Goal: Transaction & Acquisition: Purchase product/service

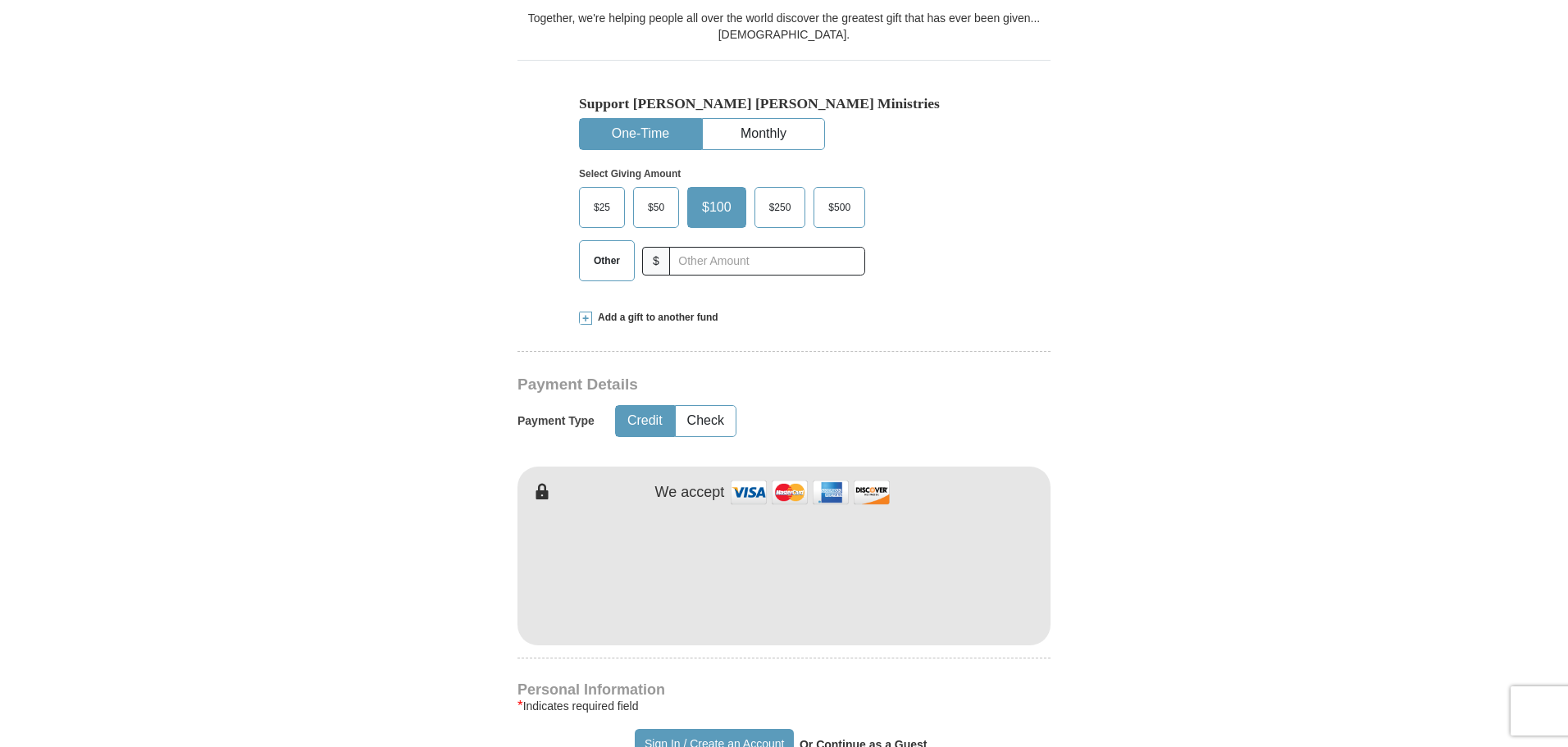
scroll to position [462, 0]
click at [608, 260] on span "Other" at bounding box center [606, 259] width 42 height 24
click at [0, 0] on input "Other" at bounding box center [0, 0] width 0 height 0
type input "110.00"
click at [720, 421] on button "Check" at bounding box center [706, 420] width 60 height 31
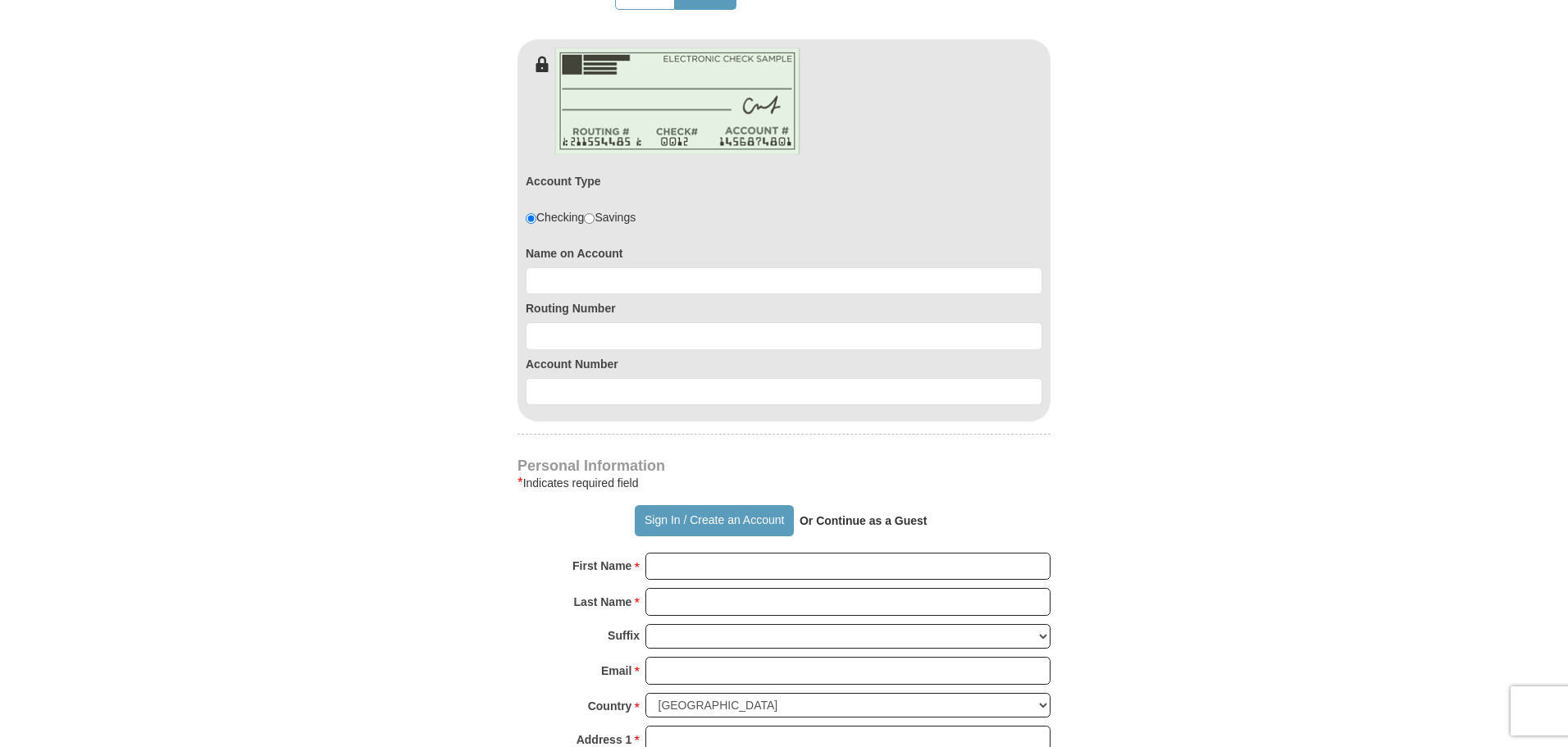
scroll to position [892, 0]
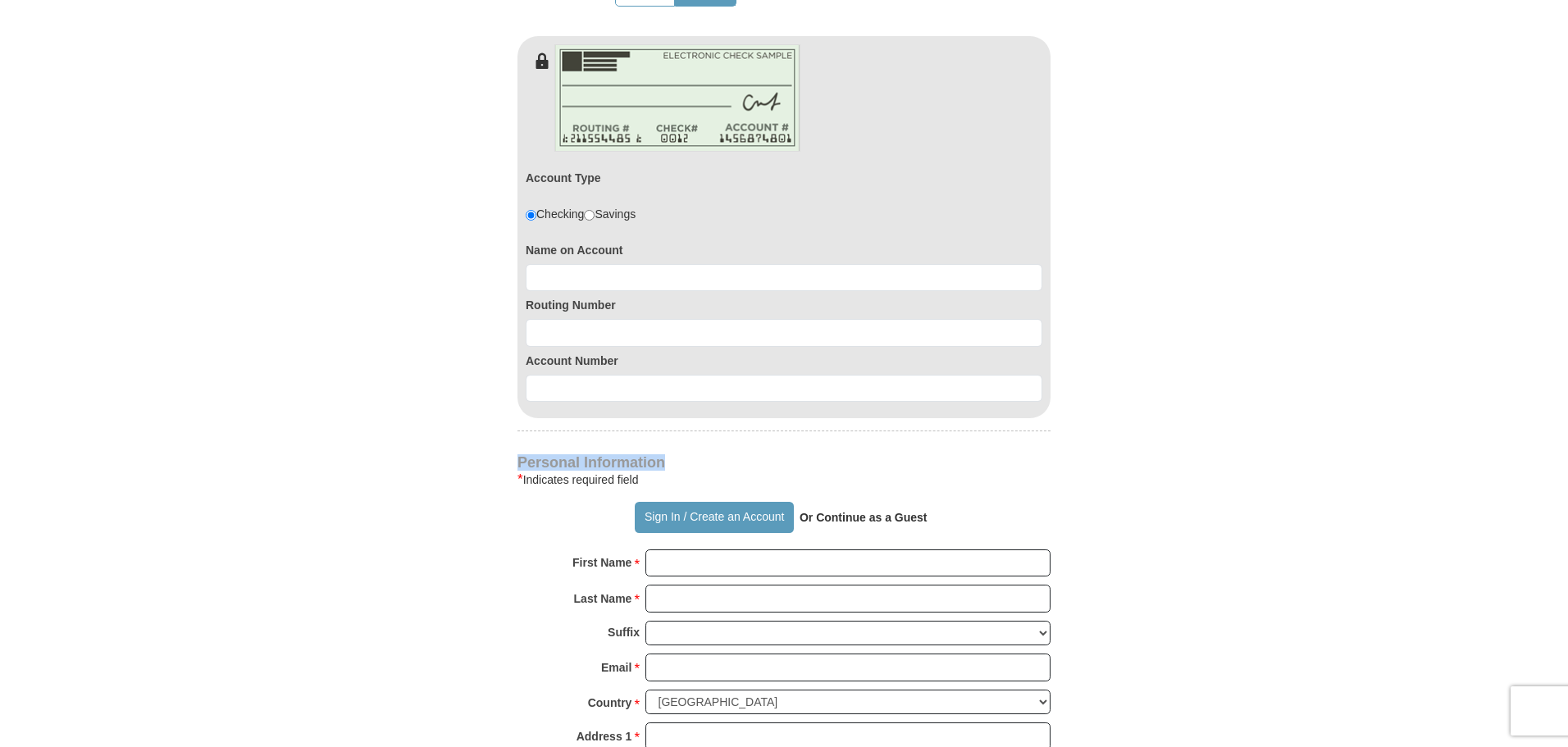
click at [919, 372] on form "Already have an account? Sign in for faster giving. Don't have an account? Crea…" at bounding box center [784, 280] width 935 height 2215
click at [569, 282] on input at bounding box center [783, 277] width 516 height 28
type input "keith mortag"
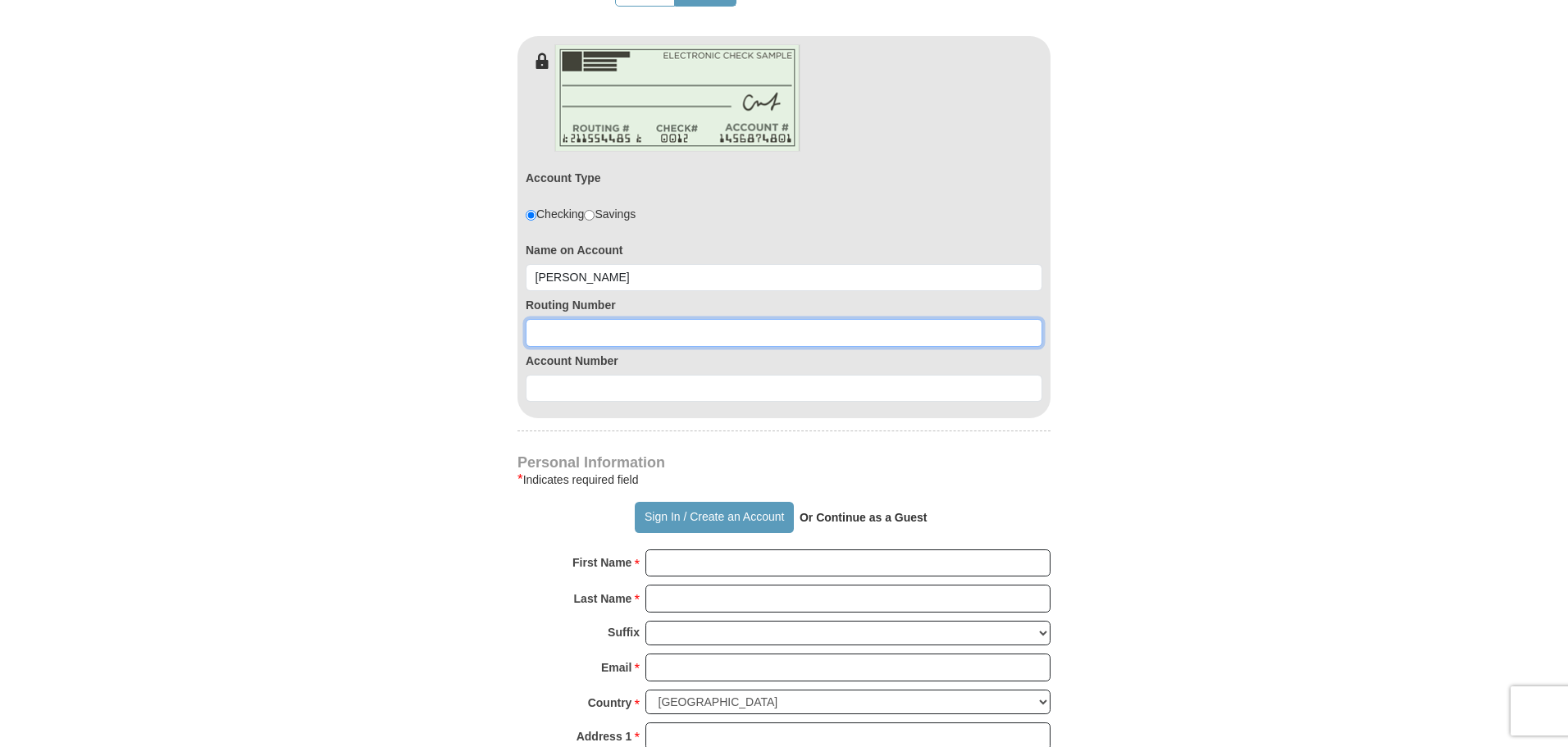
click at [559, 332] on input at bounding box center [783, 332] width 516 height 28
type input "081203675"
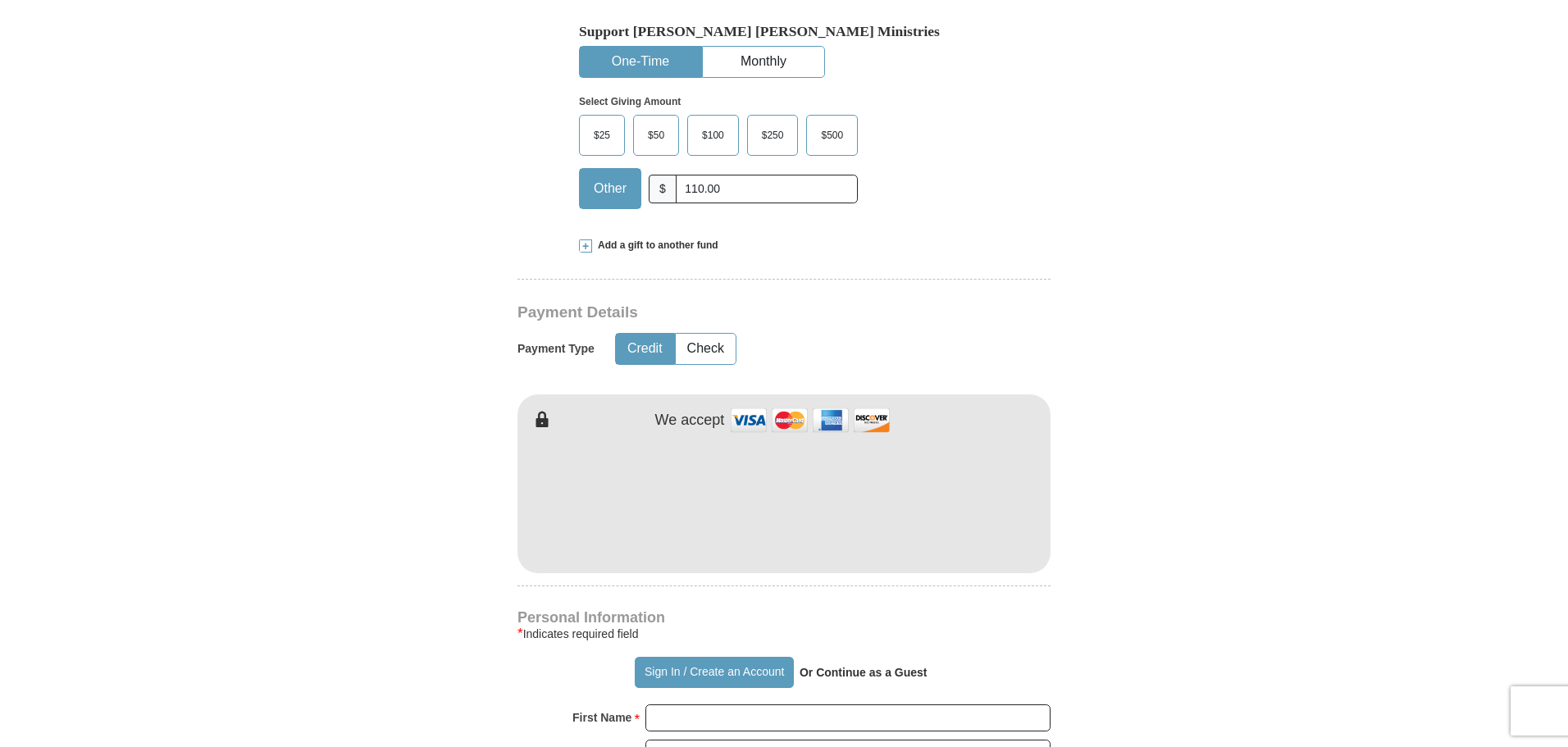
scroll to position [527, 0]
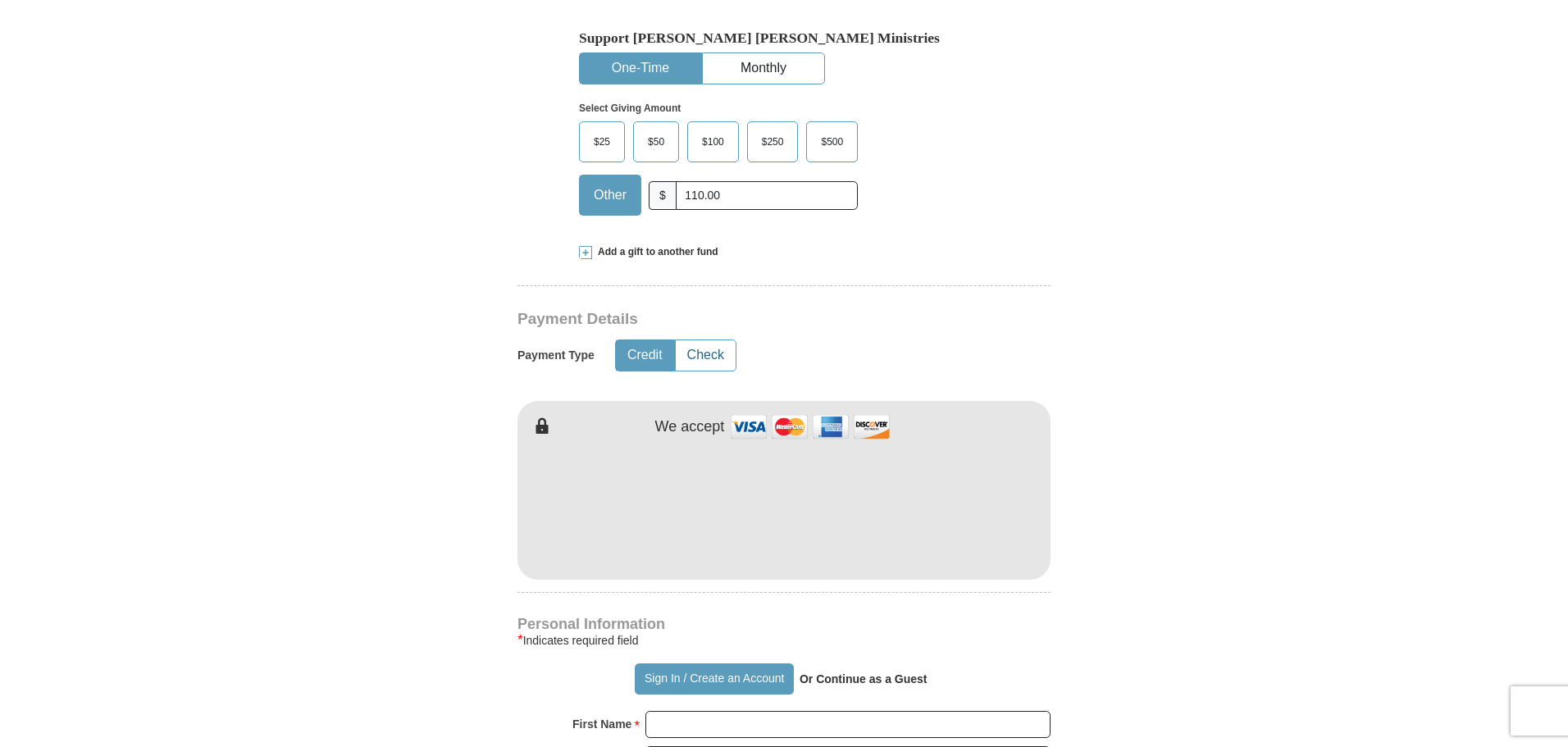
click at [701, 362] on button "Check" at bounding box center [706, 356] width 60 height 31
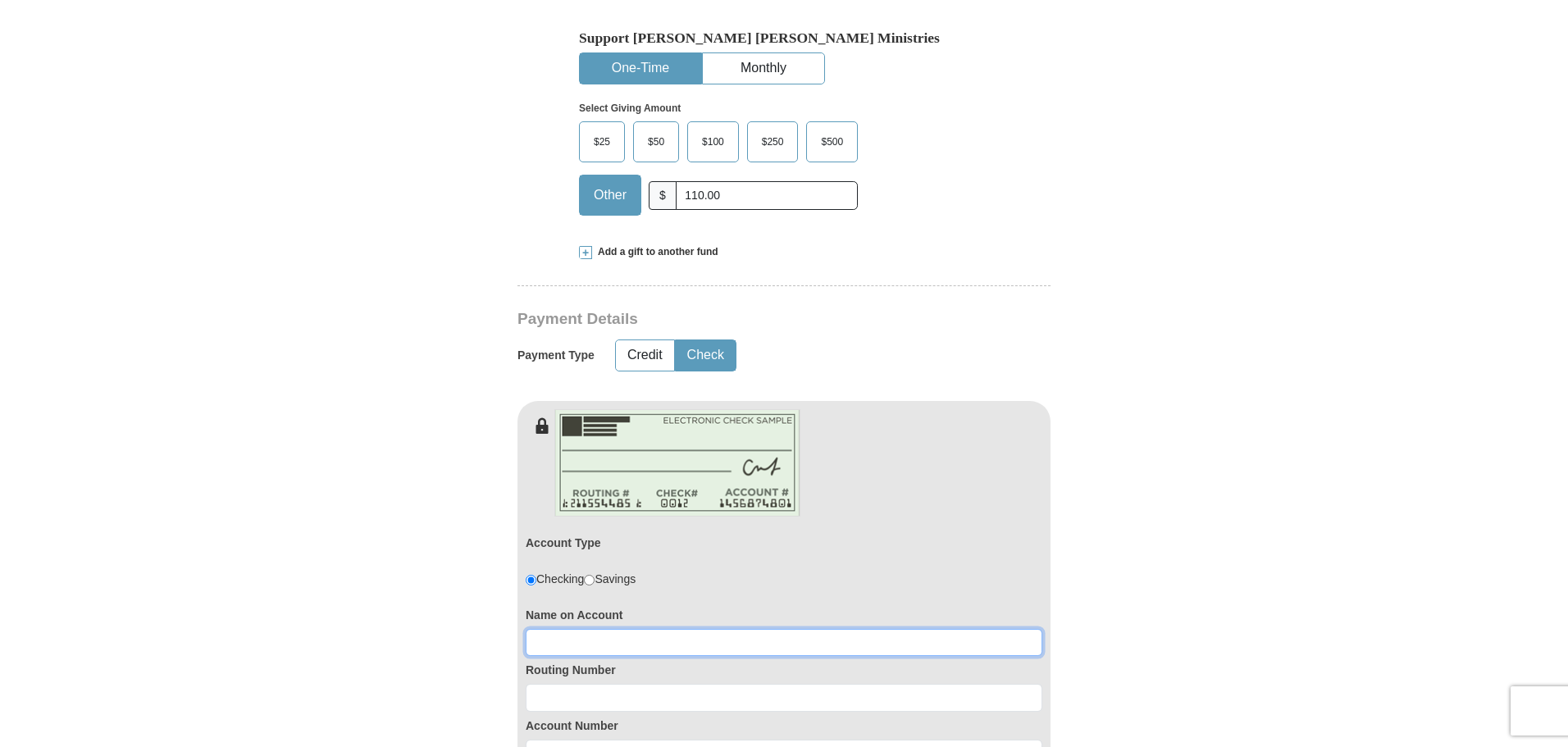
click at [542, 647] on input at bounding box center [783, 643] width 516 height 28
type input "keith mortag"
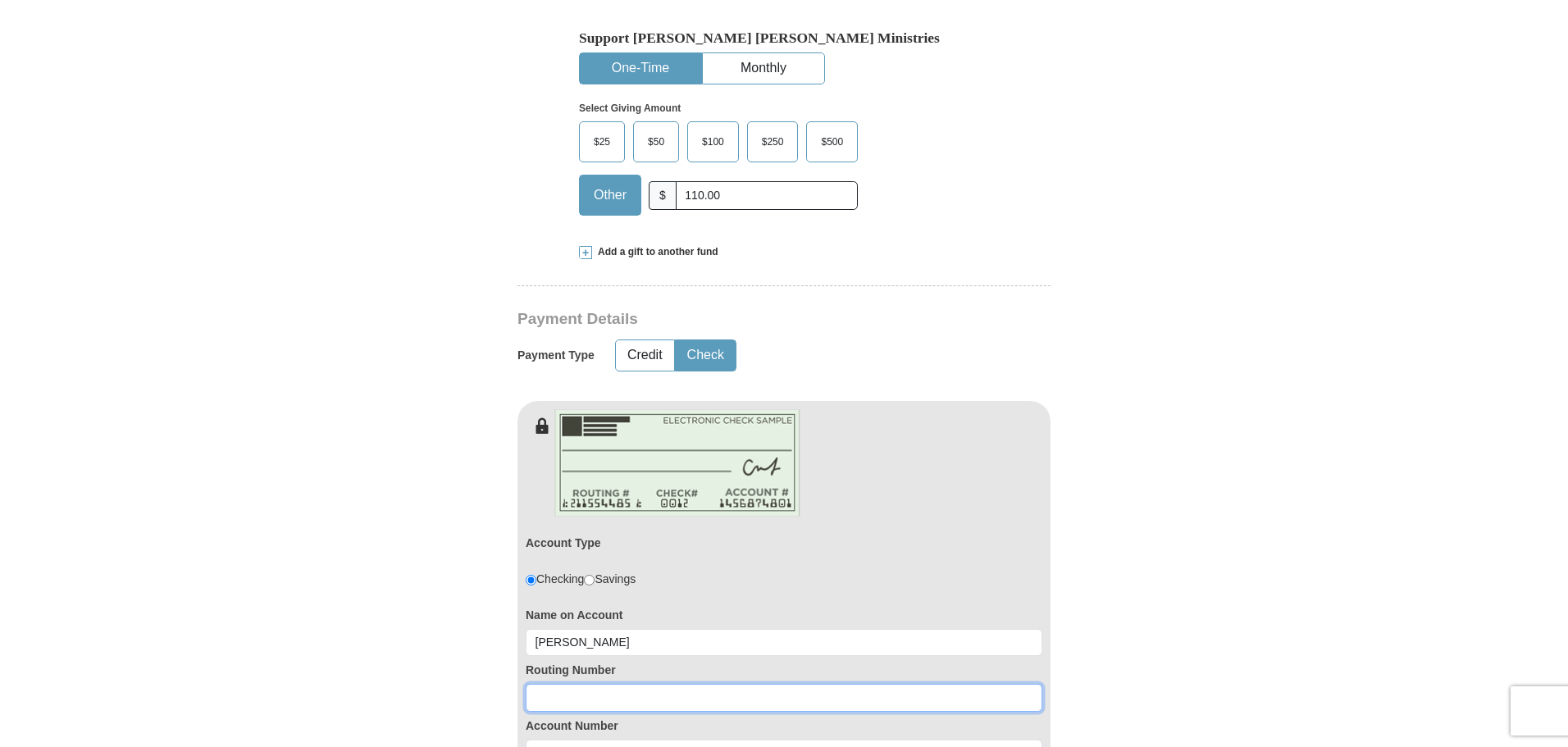
click at [544, 706] on input at bounding box center [783, 698] width 516 height 28
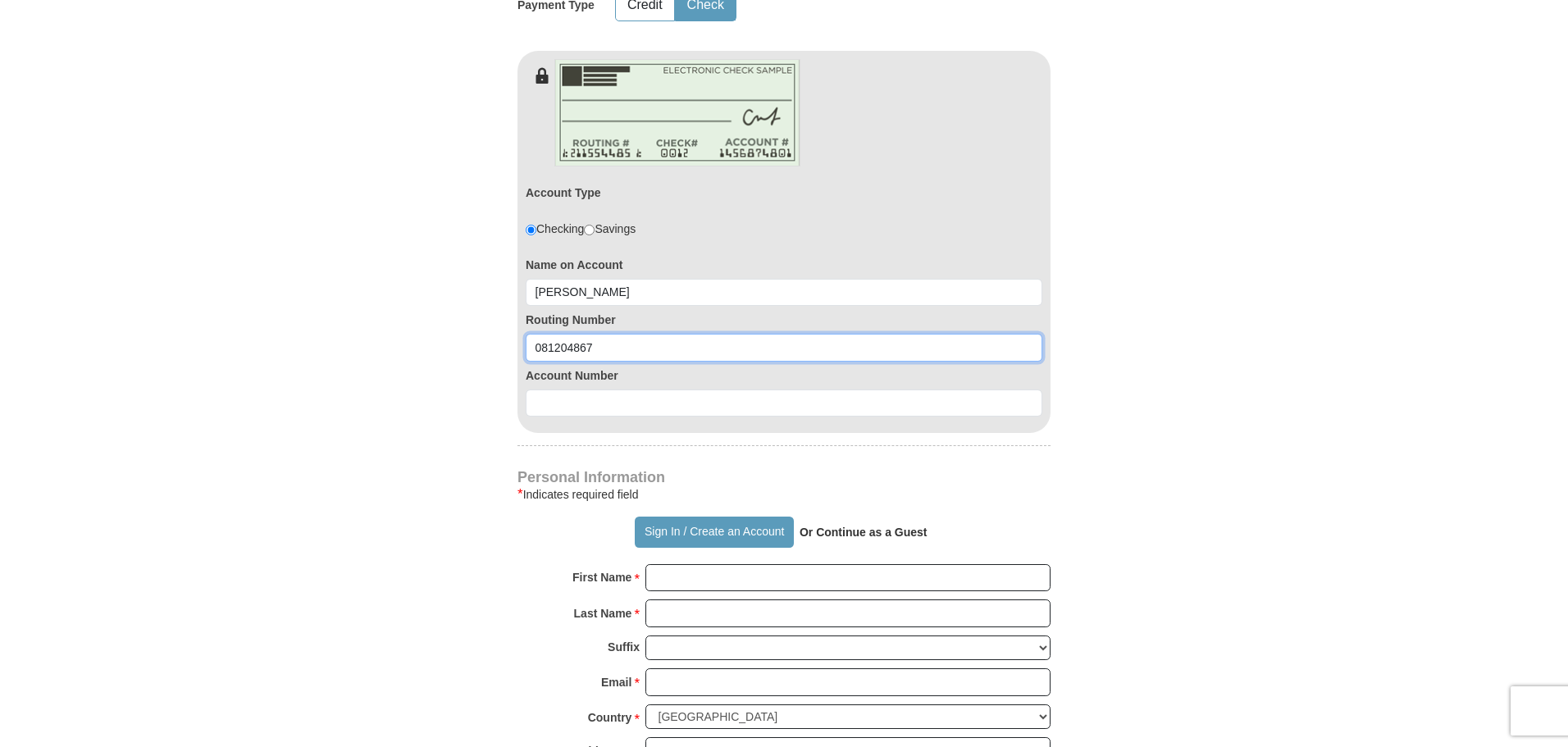
scroll to position [884, 0]
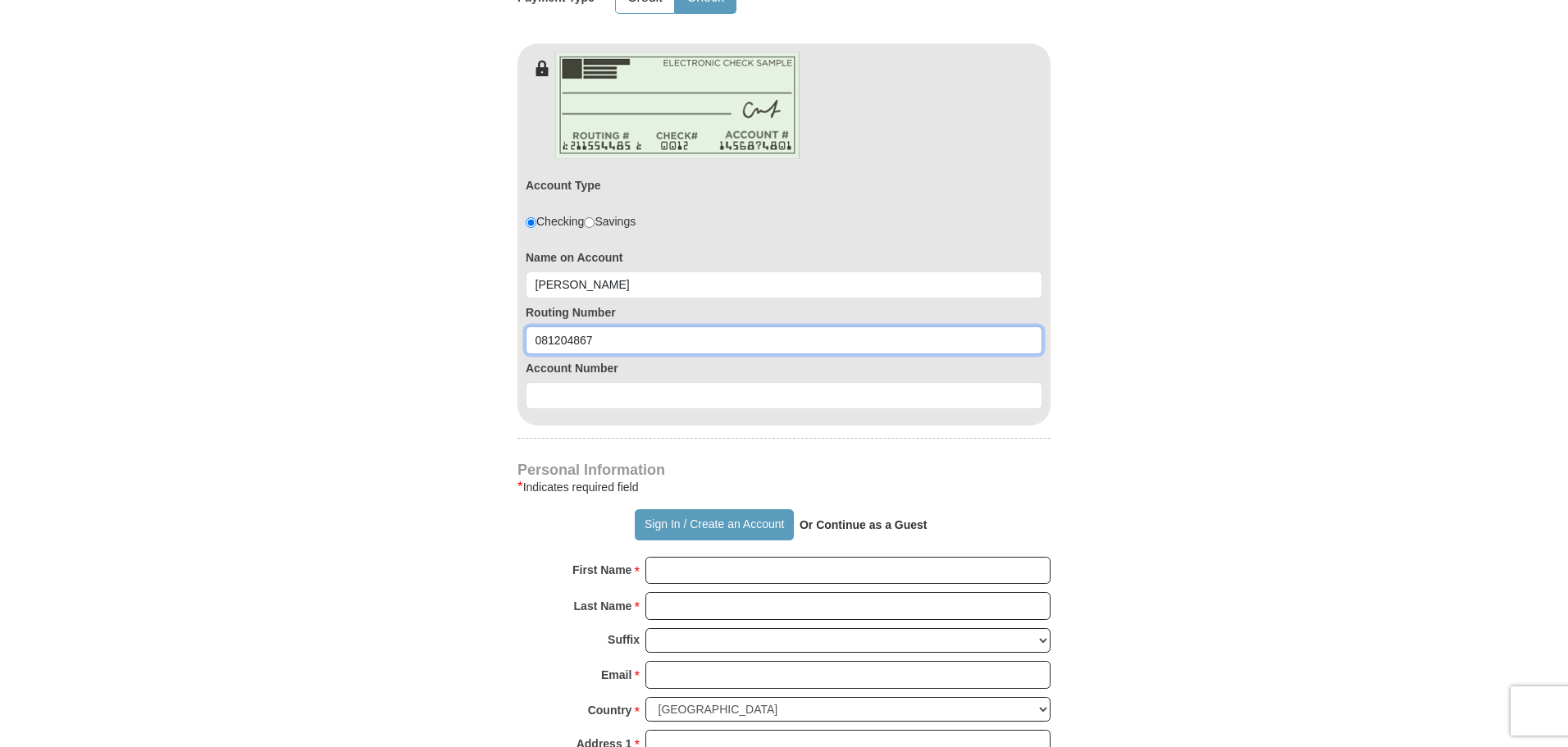
type input "081204867"
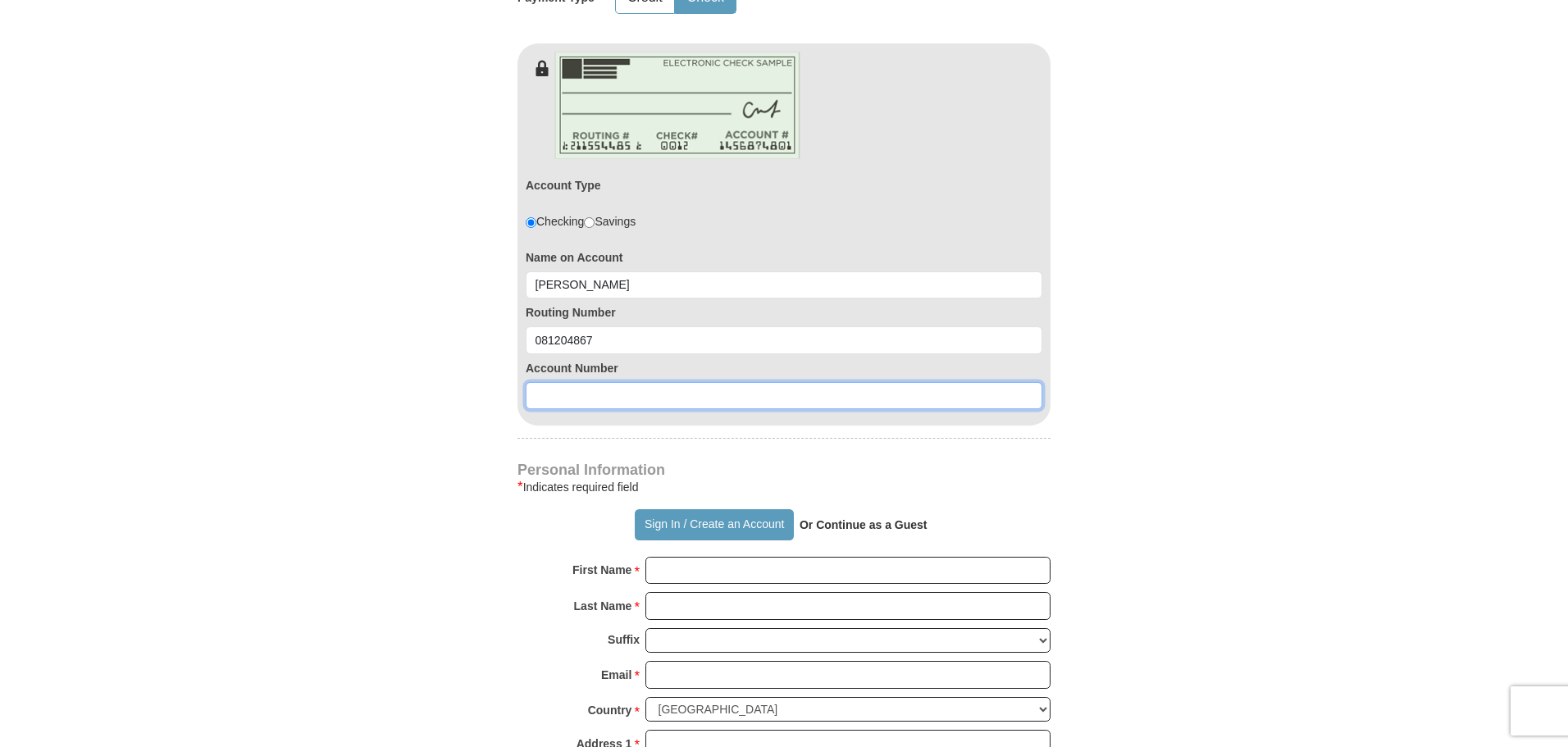
click at [547, 401] on input at bounding box center [783, 396] width 516 height 28
type input "3923675"
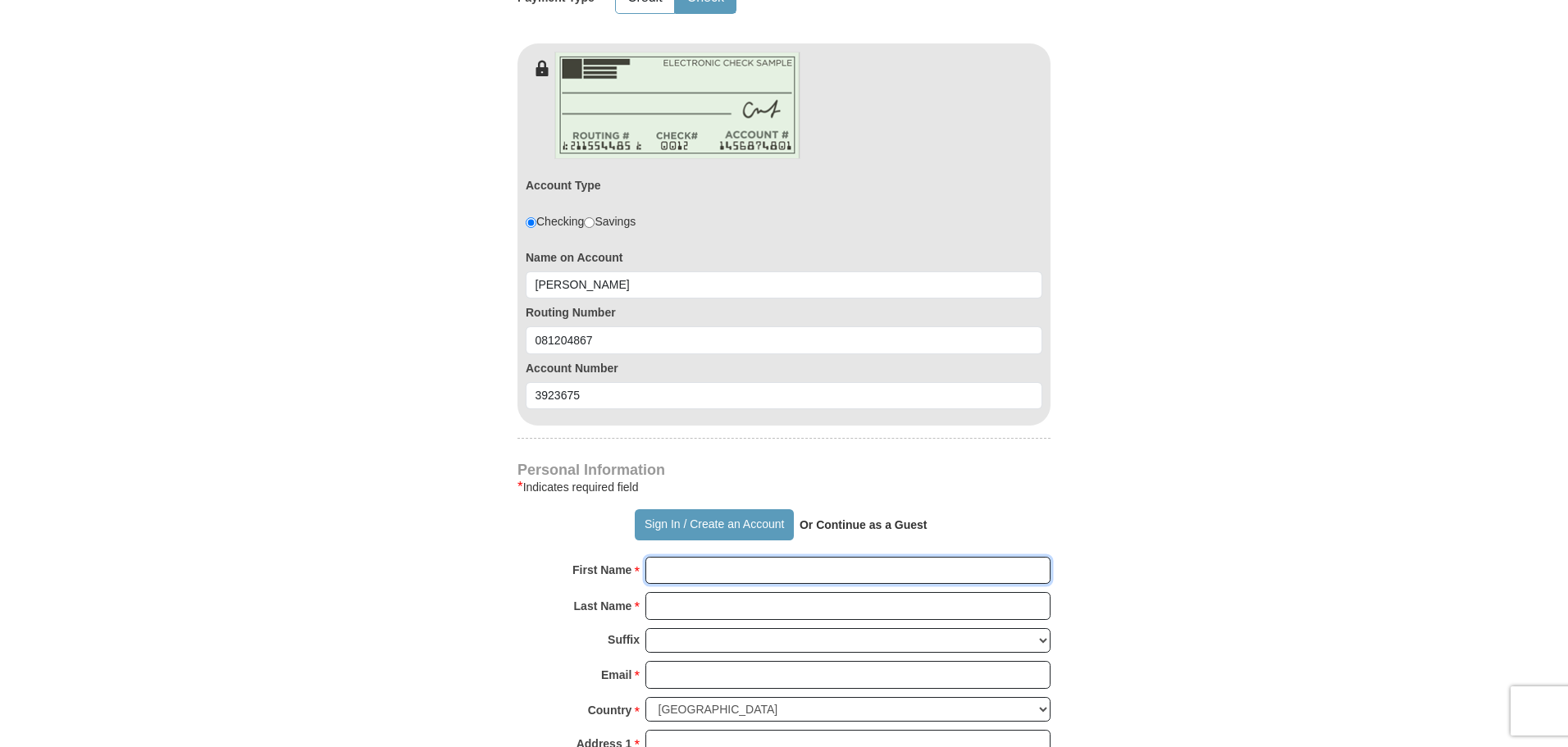
click at [654, 572] on input "First Name *" at bounding box center [848, 570] width 405 height 28
type input "Keith"
type input "Mortag"
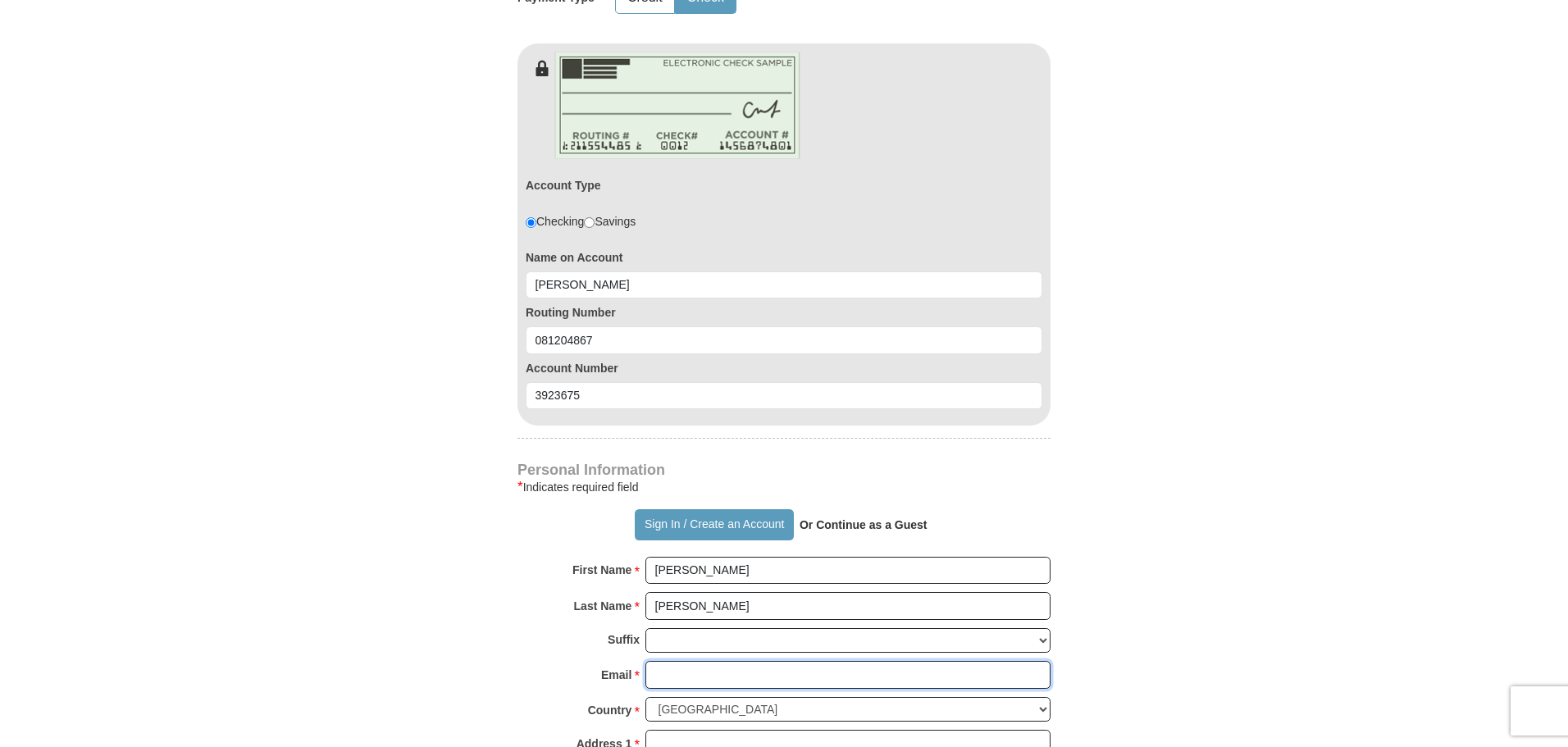
type input "Kmortag@gmail.com"
type input "810 n park st"
type input "GALATIA"
select select "IL"
type input "62935"
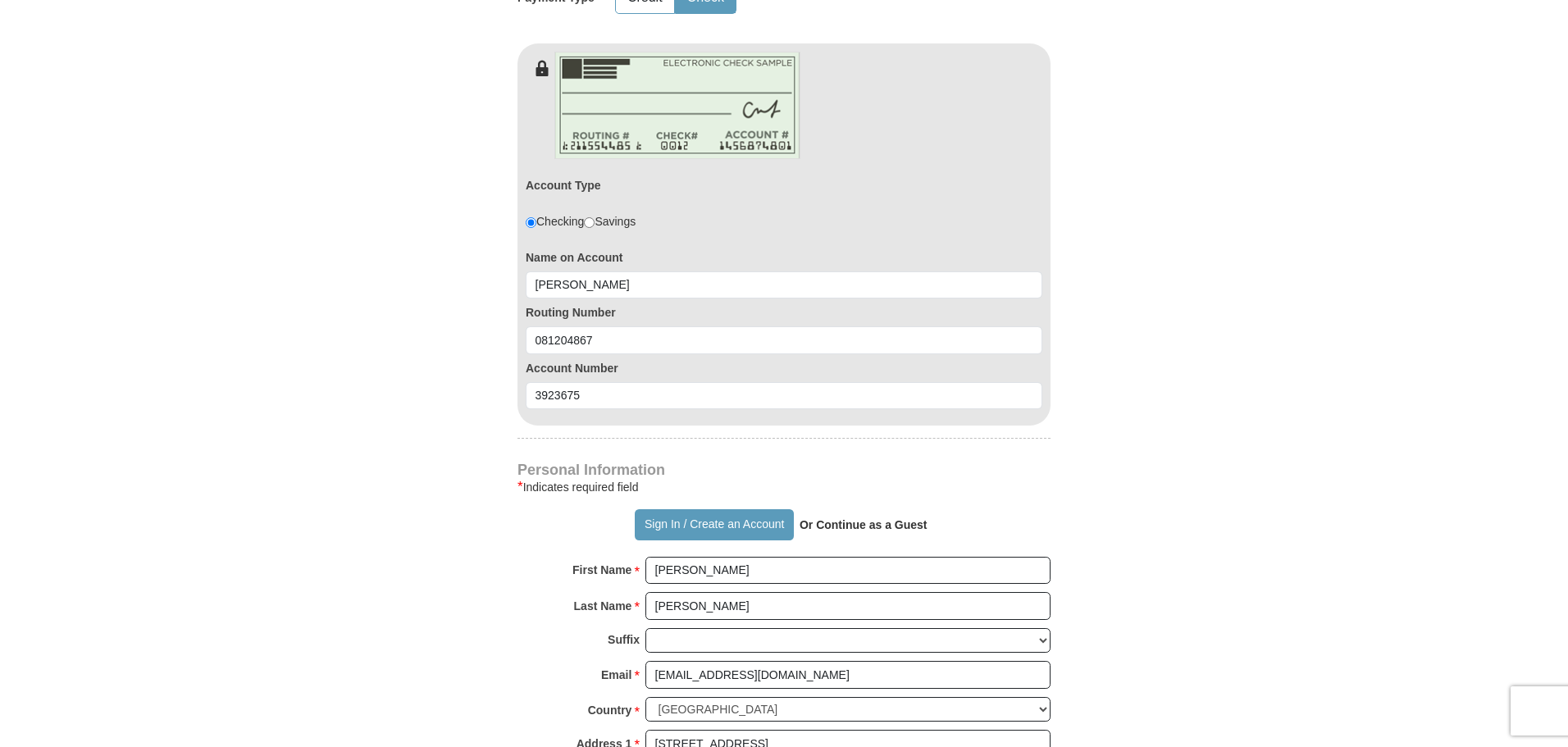
type input "6182010084"
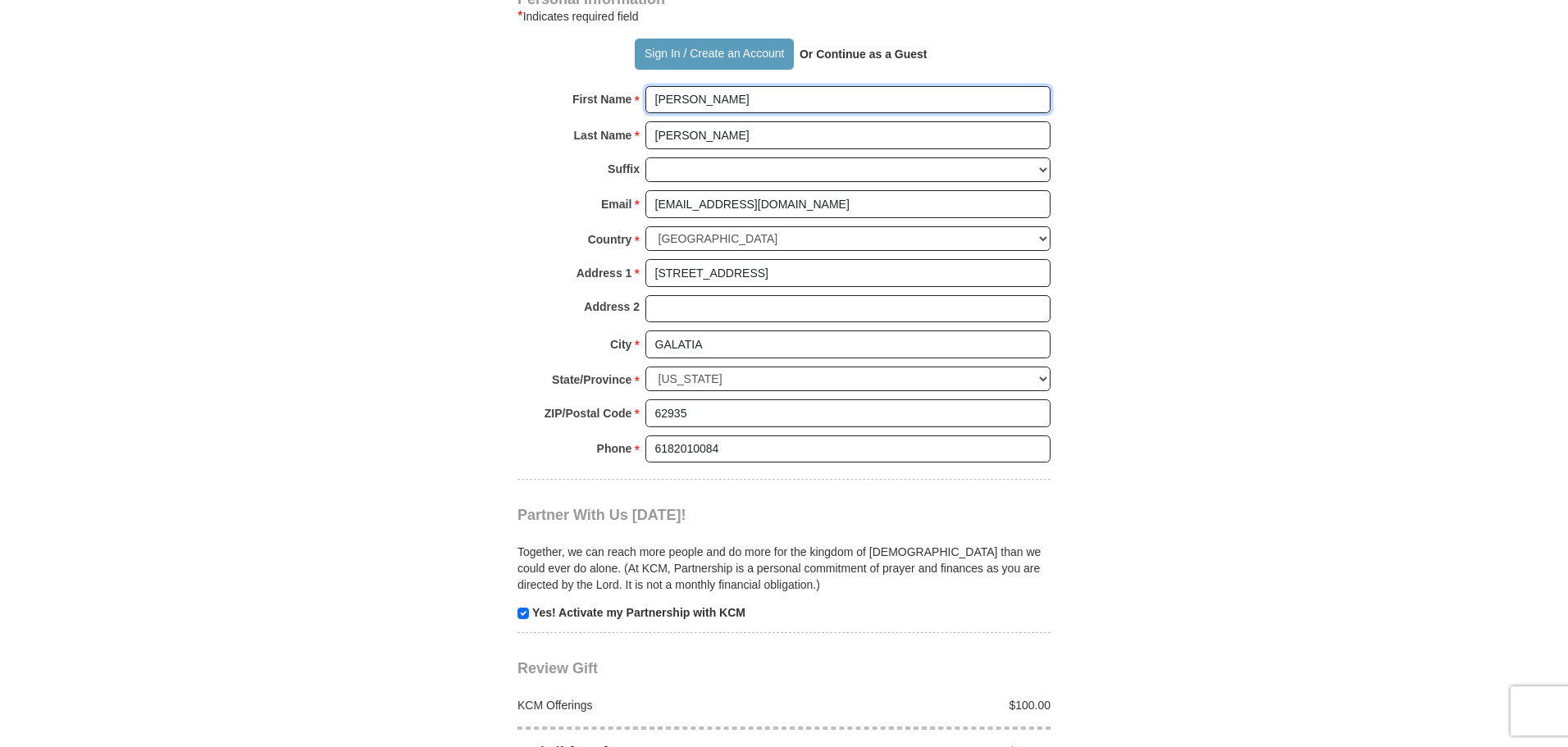
scroll to position [1369, 0]
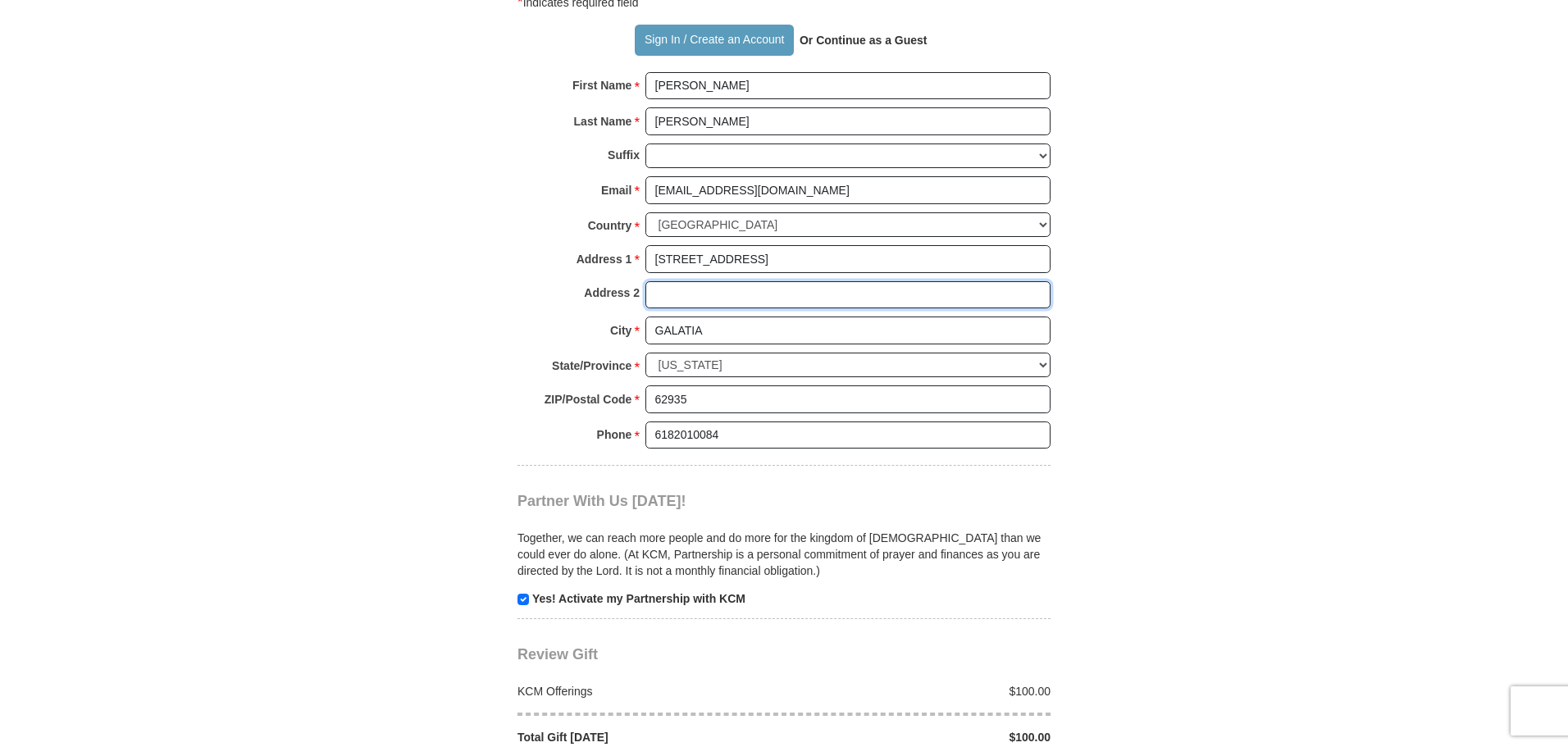
click at [667, 298] on input "Address 2" at bounding box center [848, 294] width 405 height 28
type input "PO box 33"
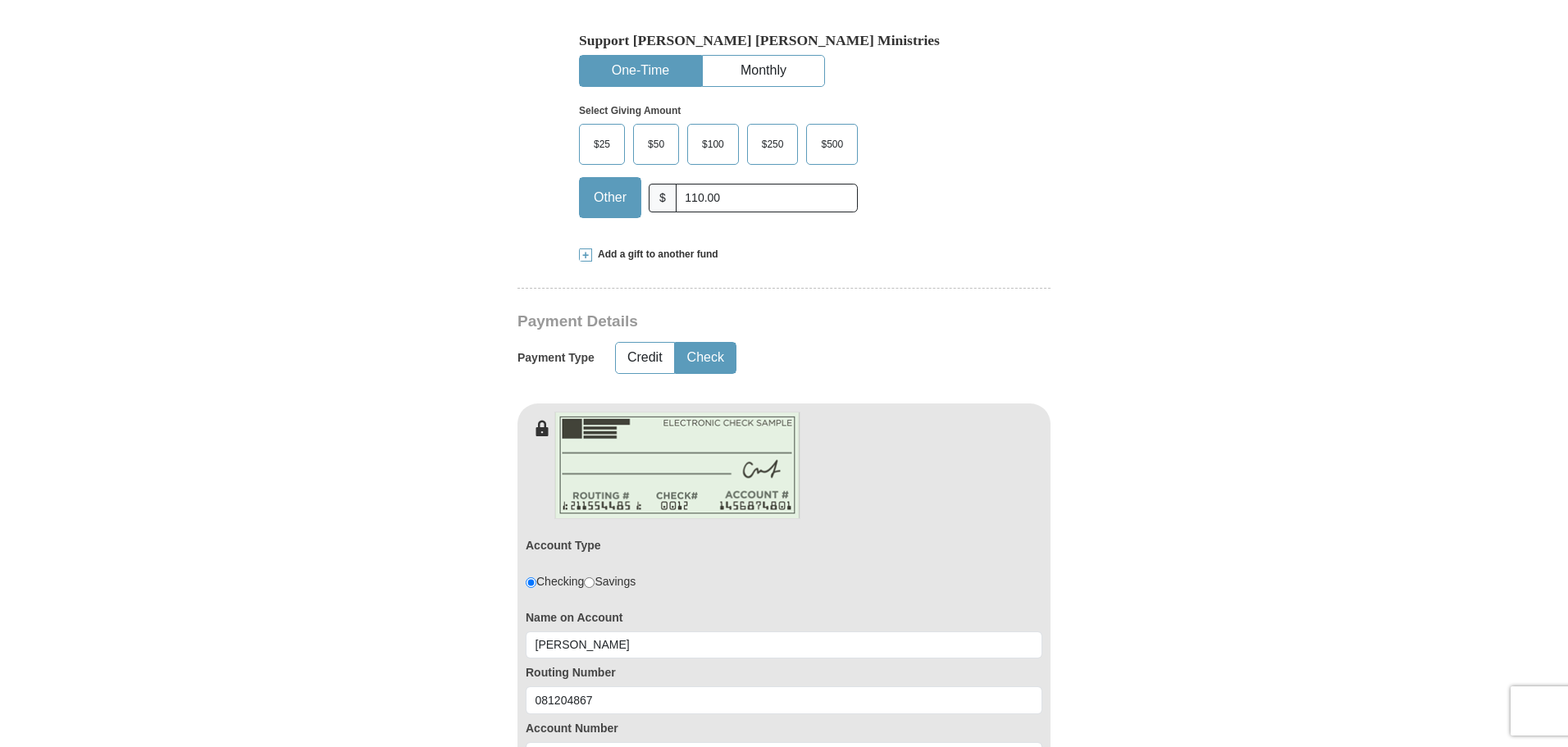
scroll to position [511, 0]
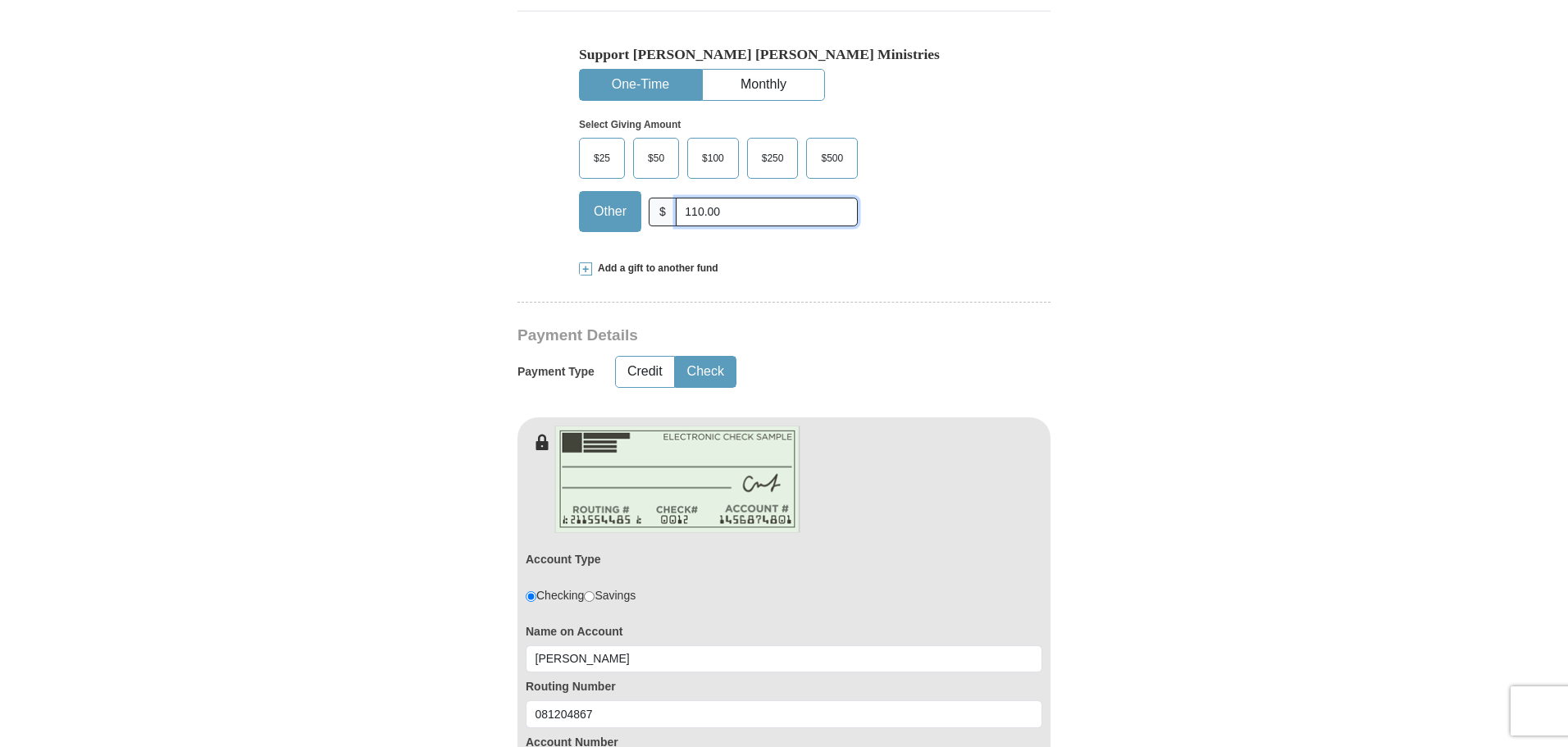
click at [720, 214] on input "110.00" at bounding box center [767, 212] width 182 height 29
type input "1"
type input "110.00"
click at [939, 208] on div "Select Giving Amount Amount must be a valid number The total gift cannot be les…" at bounding box center [784, 172] width 410 height 144
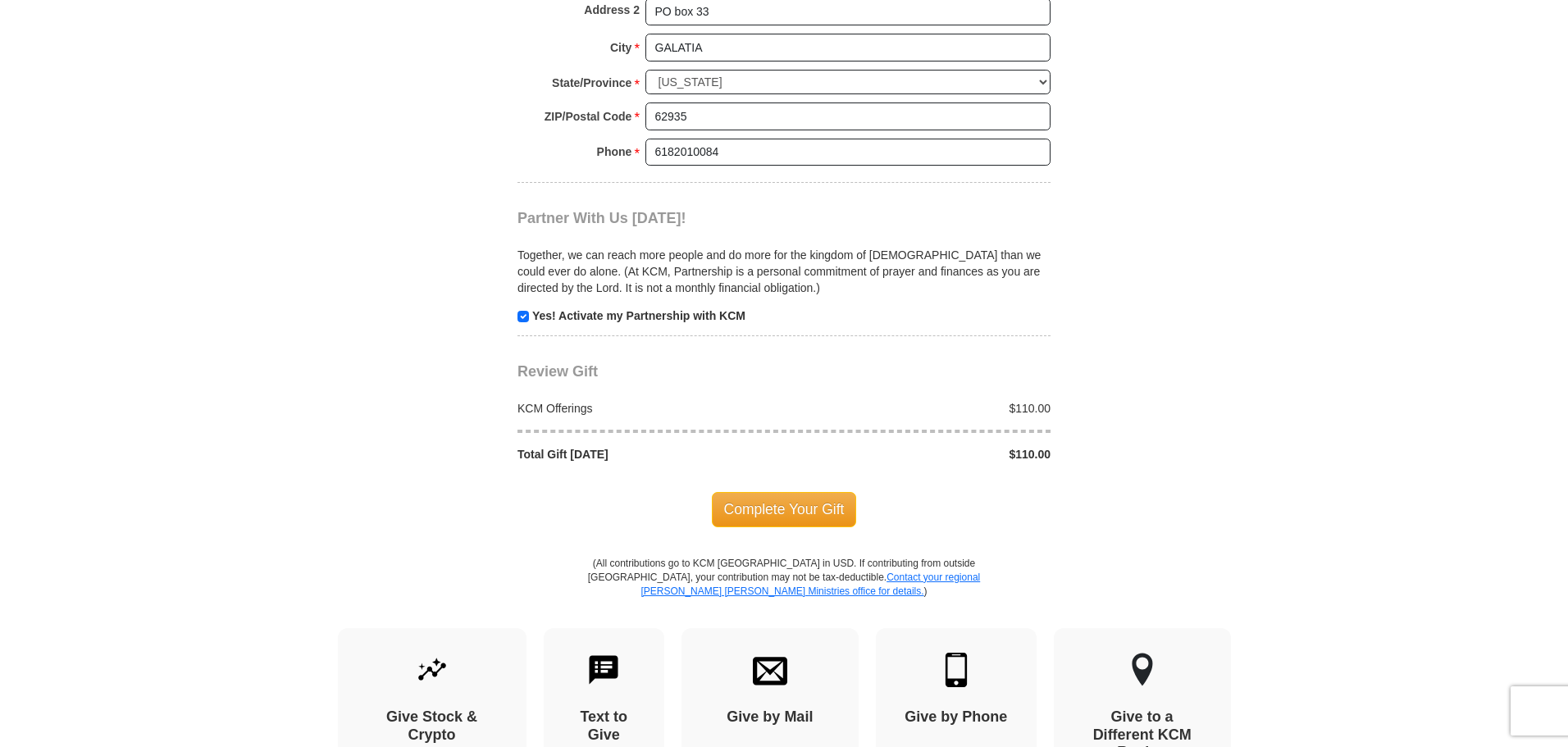
scroll to position [1678, 0]
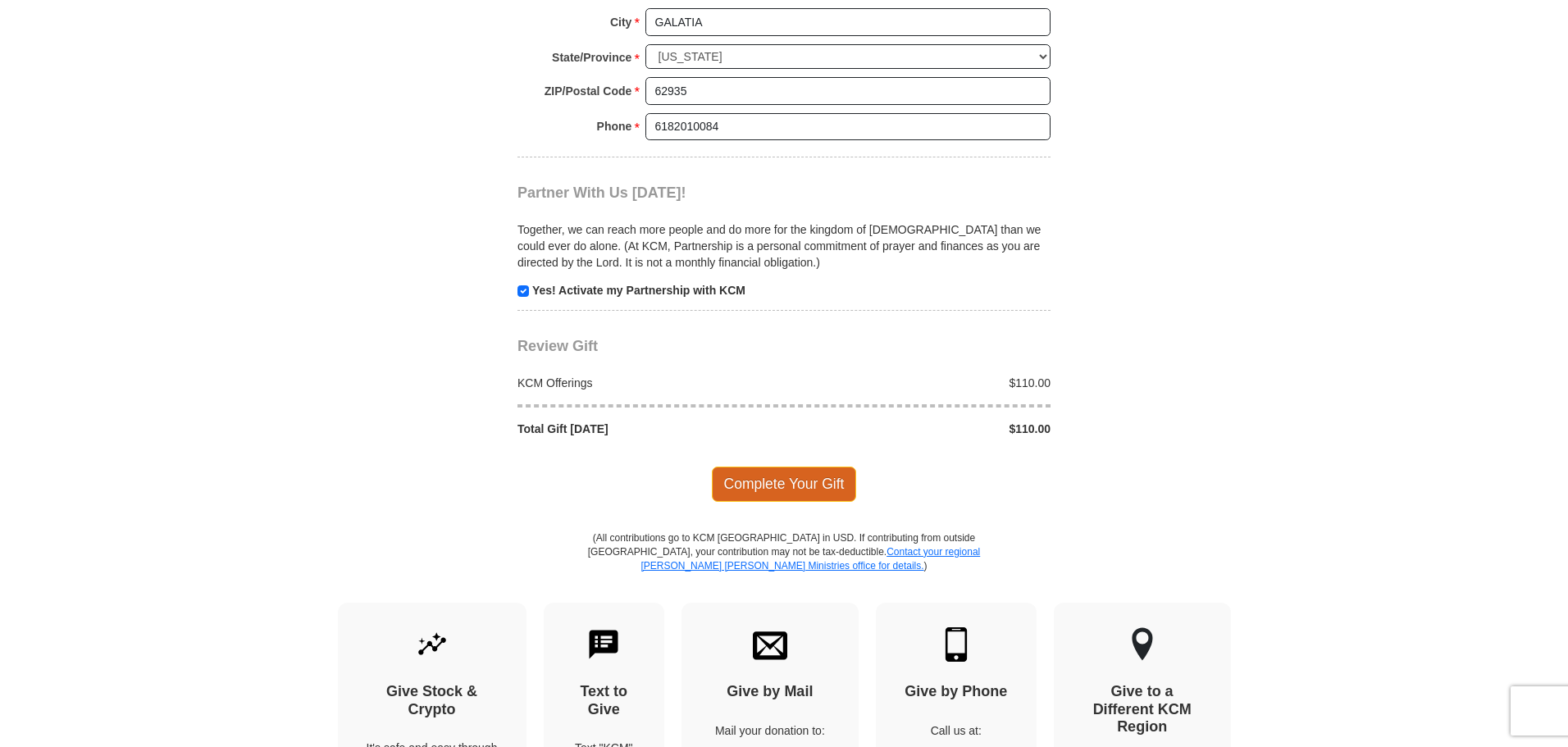
click at [784, 489] on span "Complete Your Gift" at bounding box center [785, 484] width 145 height 34
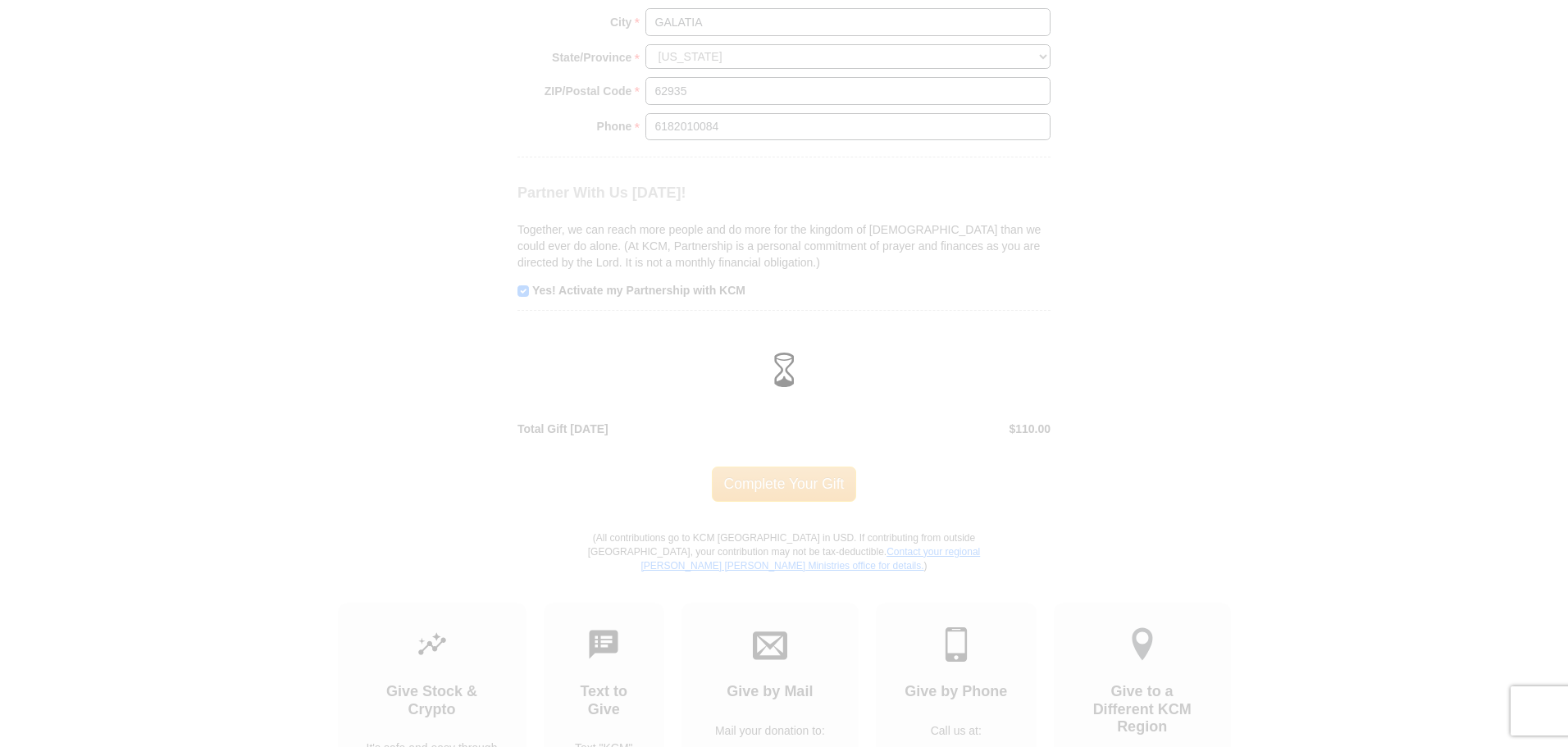
click at [1238, 431] on div at bounding box center [784, 374] width 1568 height 747
click at [388, 195] on div at bounding box center [784, 374] width 1568 height 747
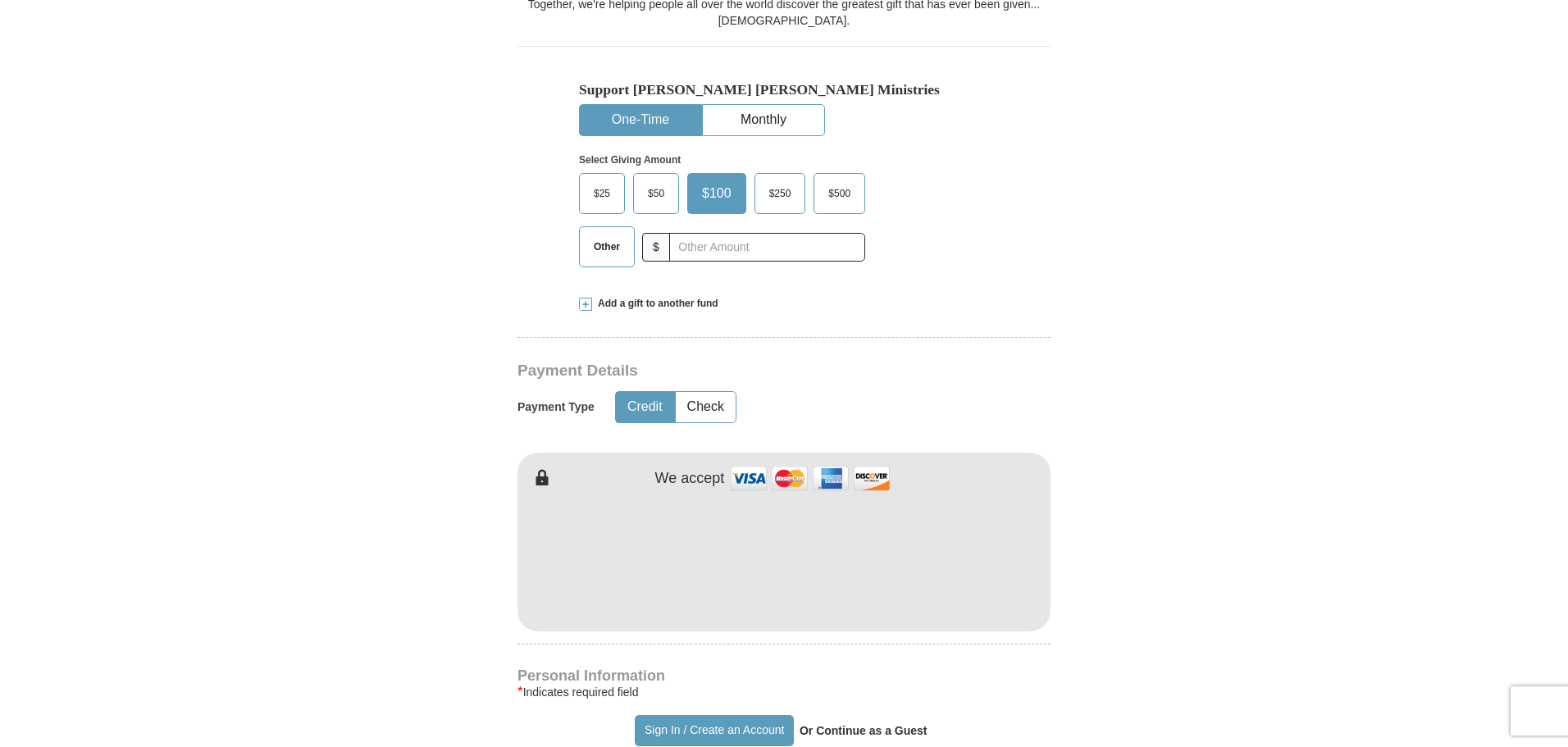
scroll to position [465, 0]
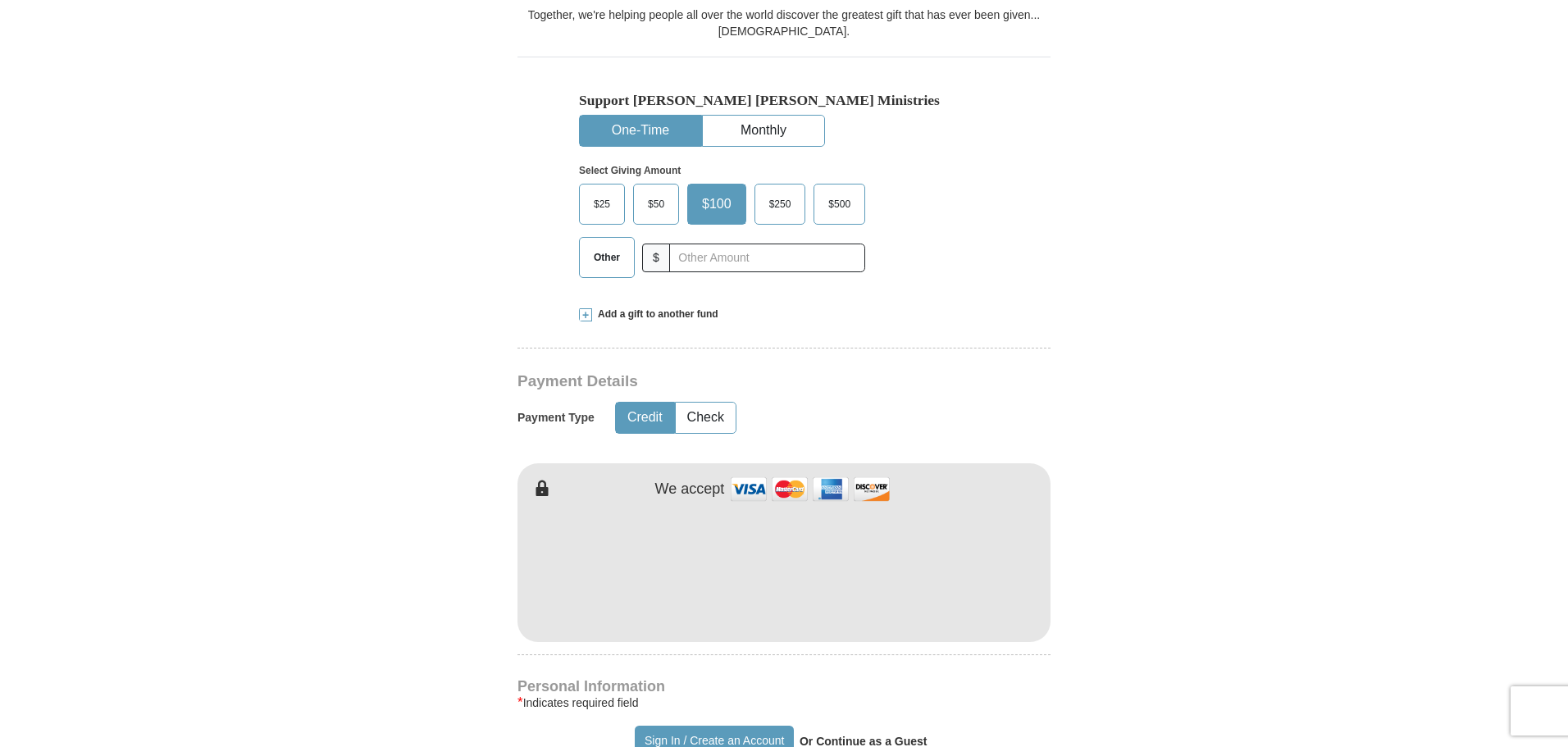
click at [609, 265] on span "Other" at bounding box center [606, 257] width 42 height 24
click at [0, 0] on input "Other" at bounding box center [0, 0] width 0 height 0
click at [710, 262] on input "text" at bounding box center [767, 258] width 182 height 29
type input "110.00"
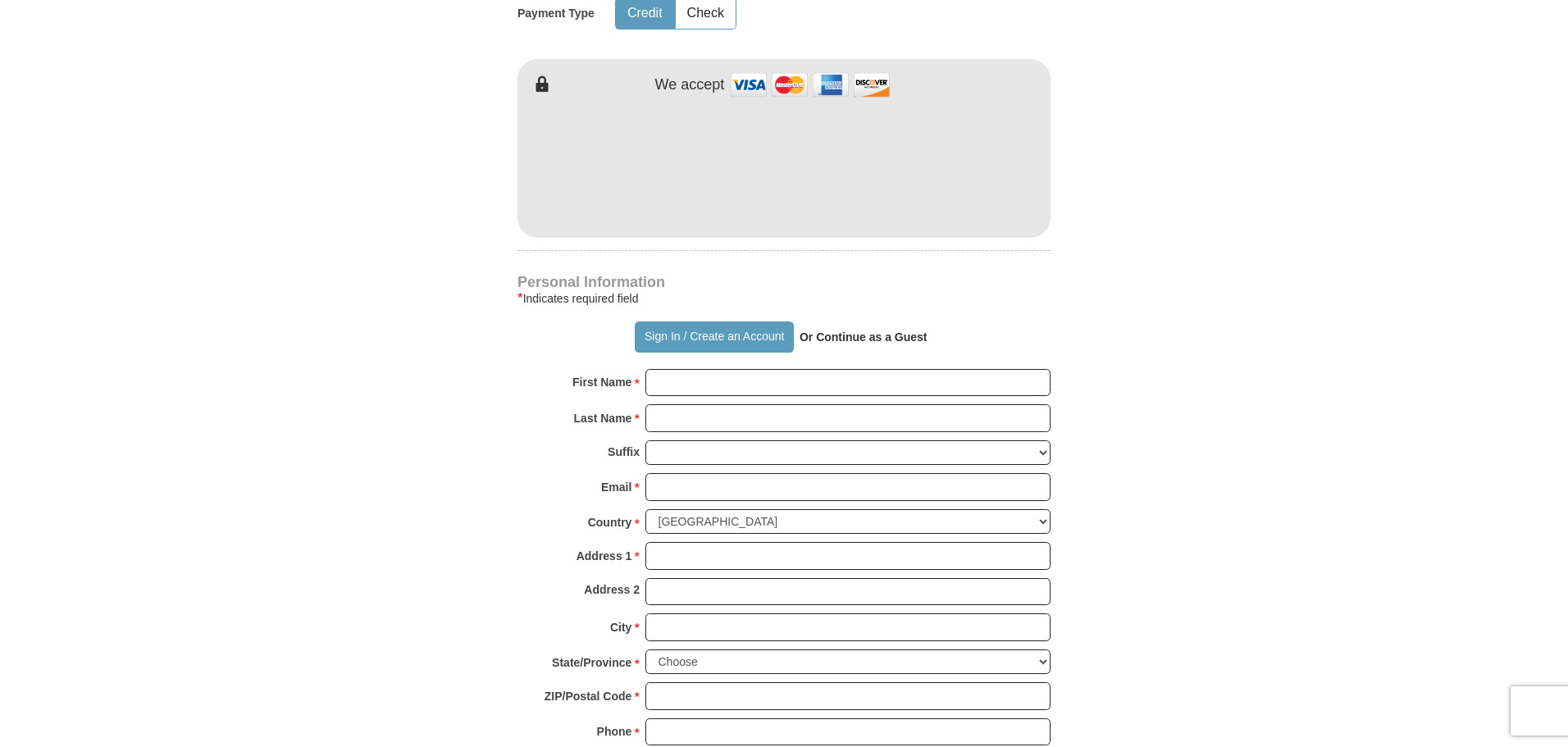
scroll to position [866, 0]
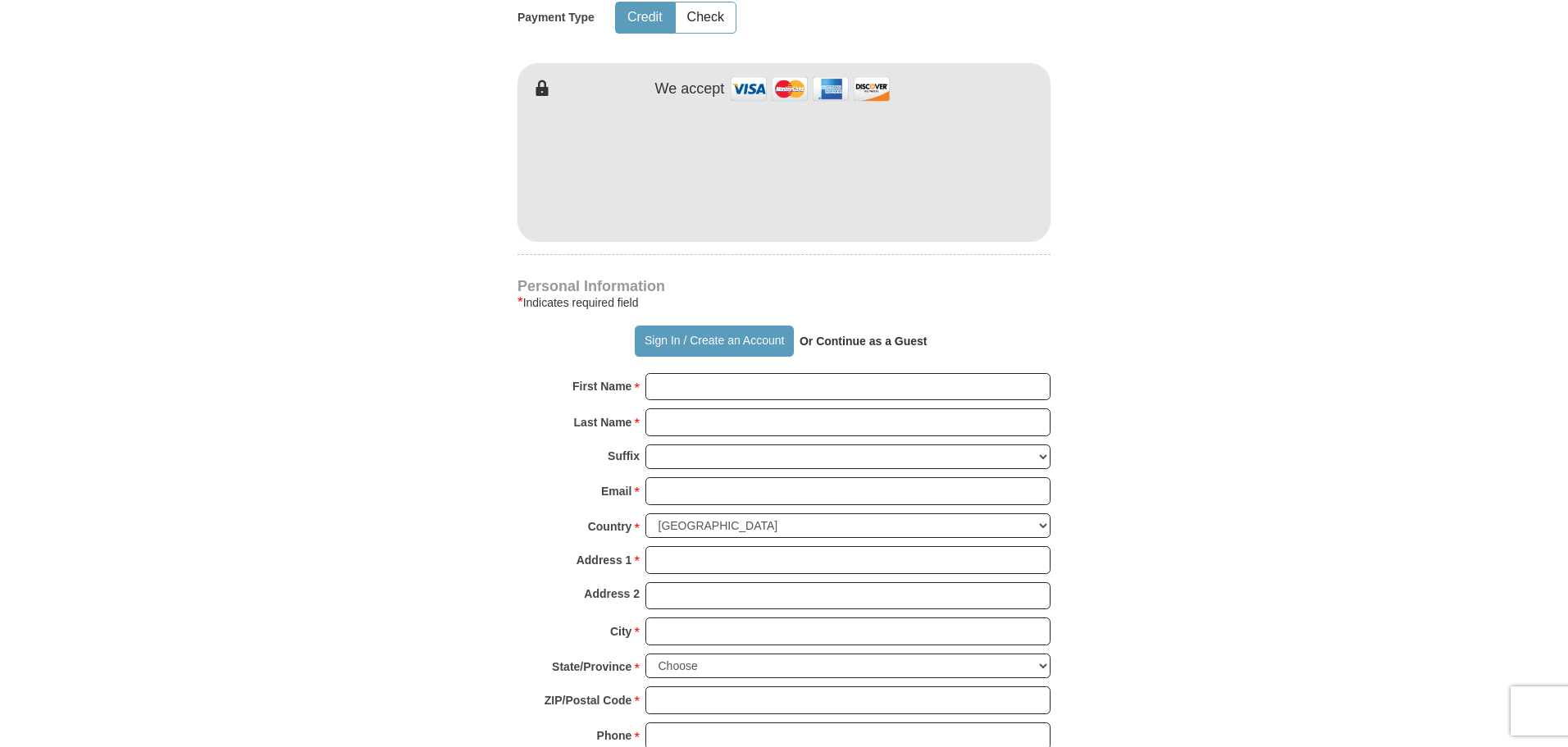
click at [1240, 408] on body "Sign In Already have an account? Sign in for faster giving. Don't have an accou…" at bounding box center [784, 705] width 1568 height 3142
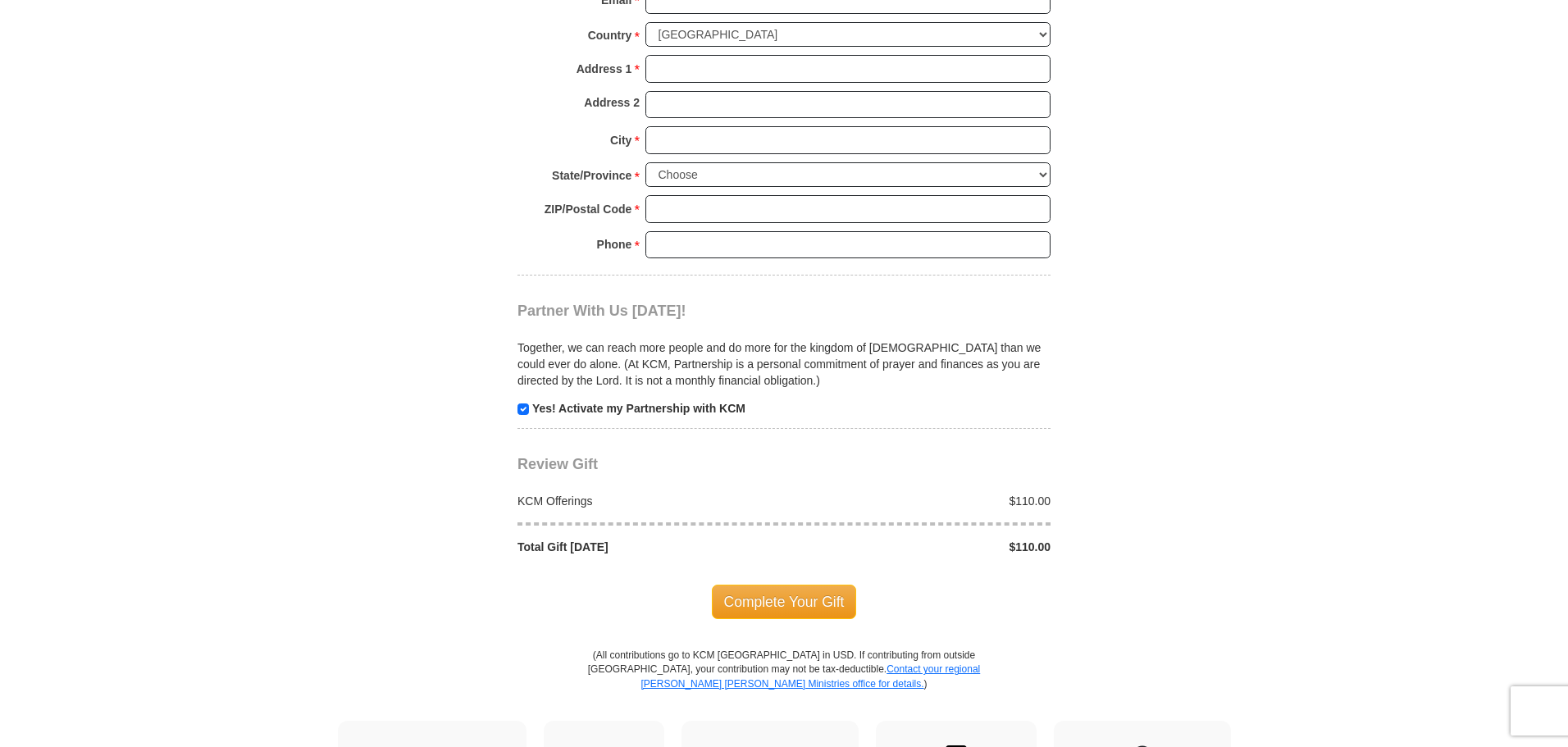
scroll to position [2010, 0]
